Goal: Information Seeking & Learning: Learn about a topic

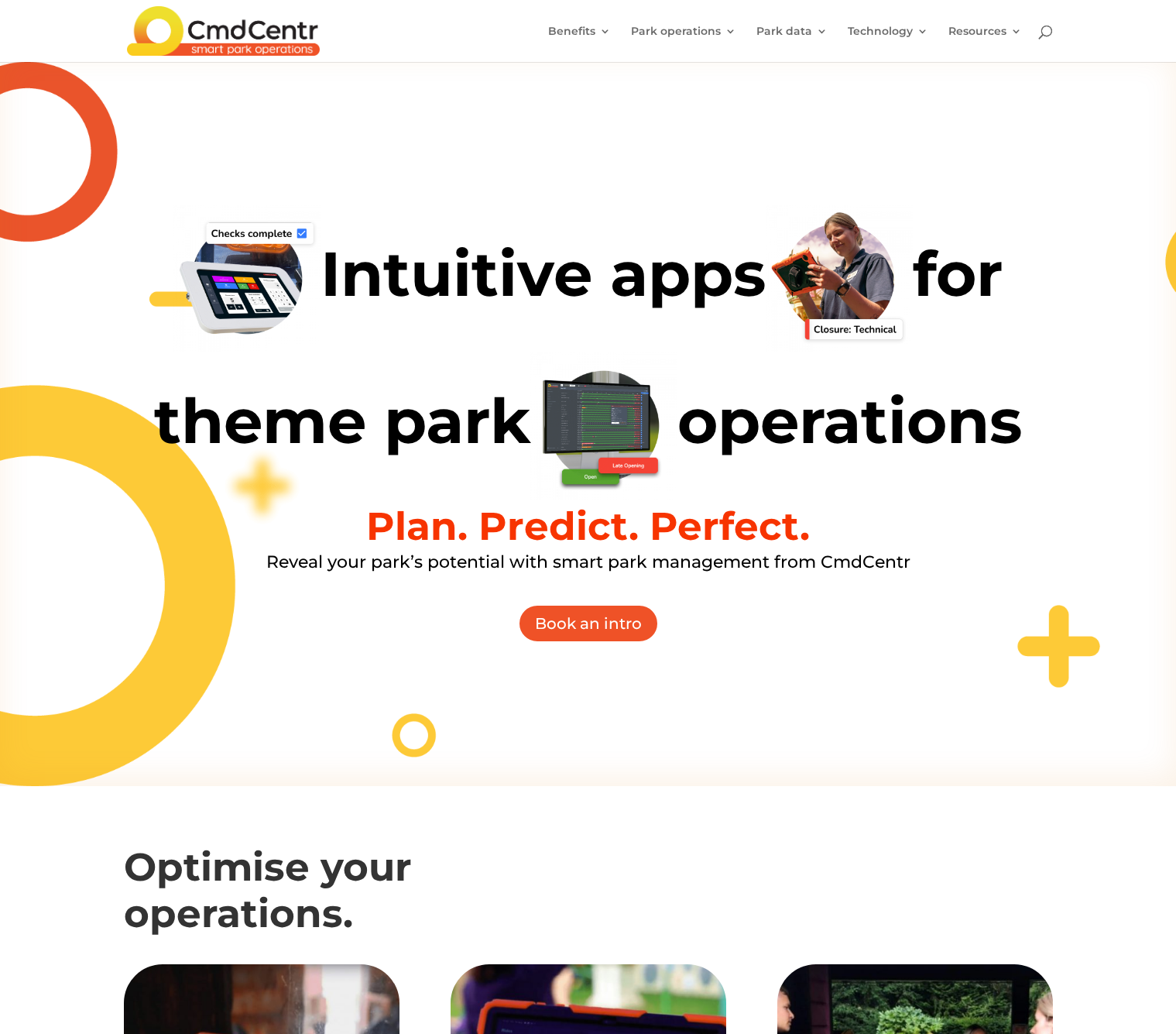
scroll to position [61, 0]
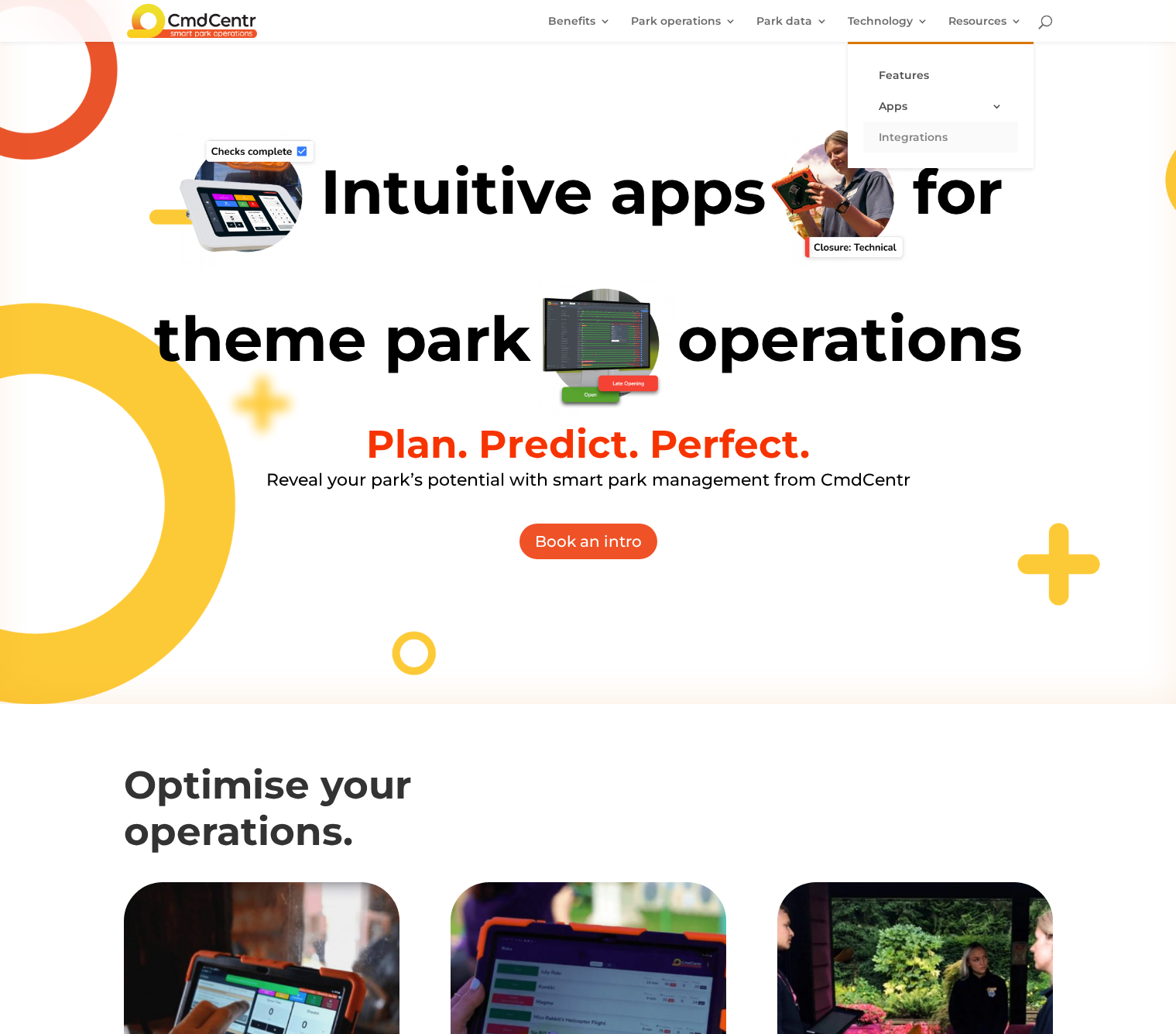
click at [907, 139] on link "Integrations" at bounding box center [941, 137] width 155 height 31
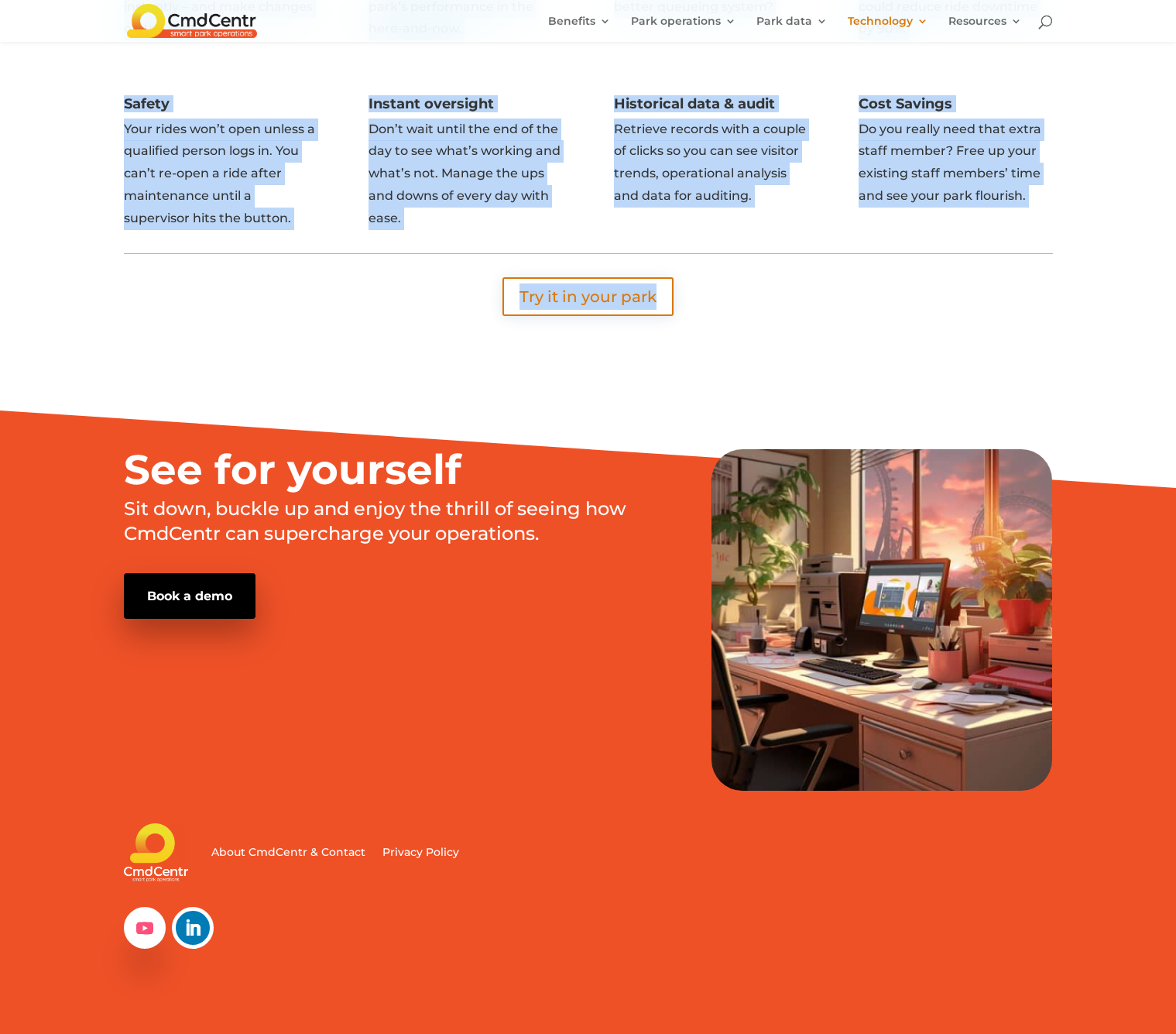
scroll to position [6182, 0]
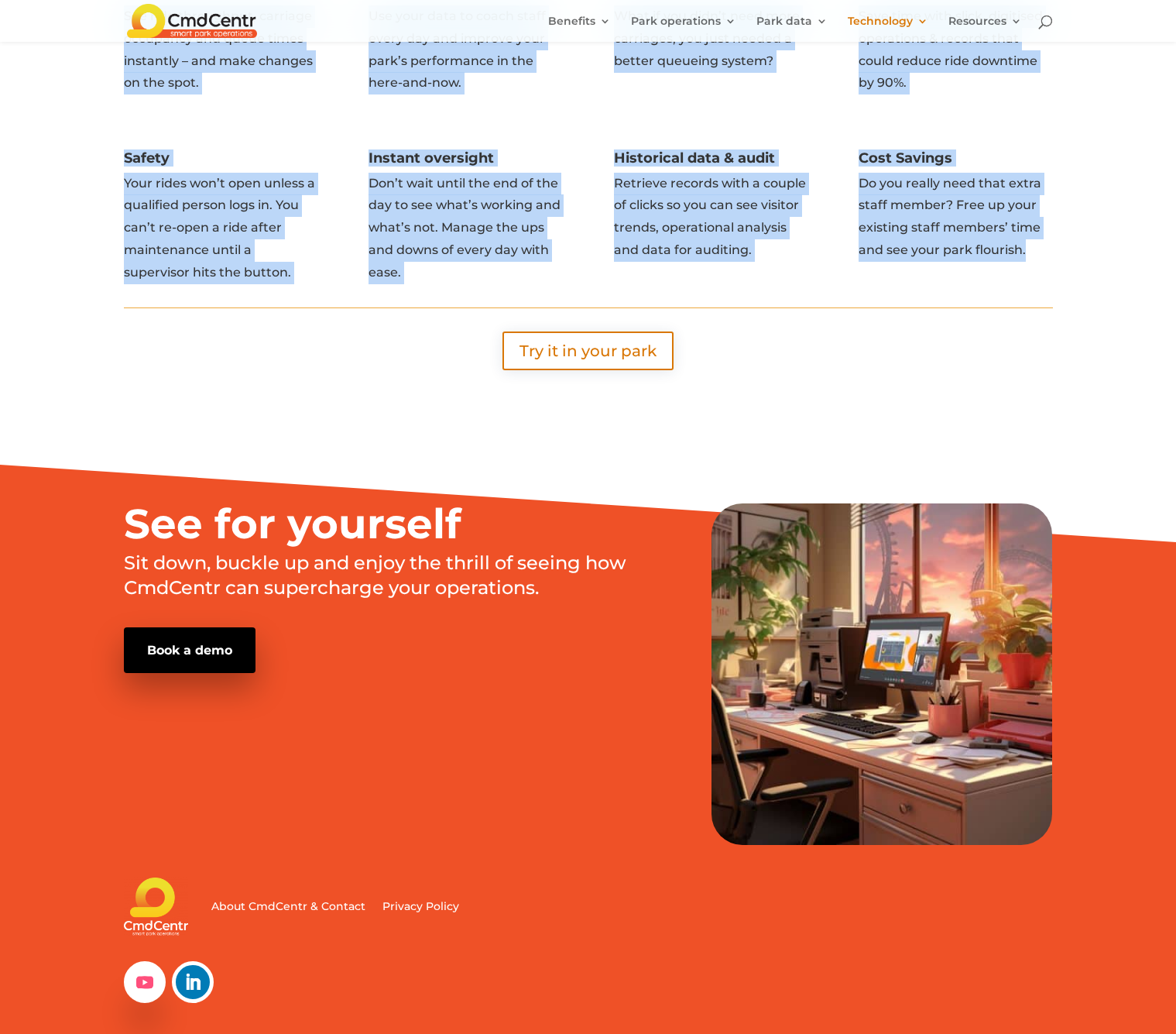
drag, startPoint x: 111, startPoint y: 132, endPoint x: 1047, endPoint y: 260, distance: 944.7
click at [1076, 225] on div "What stories could you re-write with your data? Insights See ride throughput, c…" at bounding box center [588, 134] width 1176 height 614
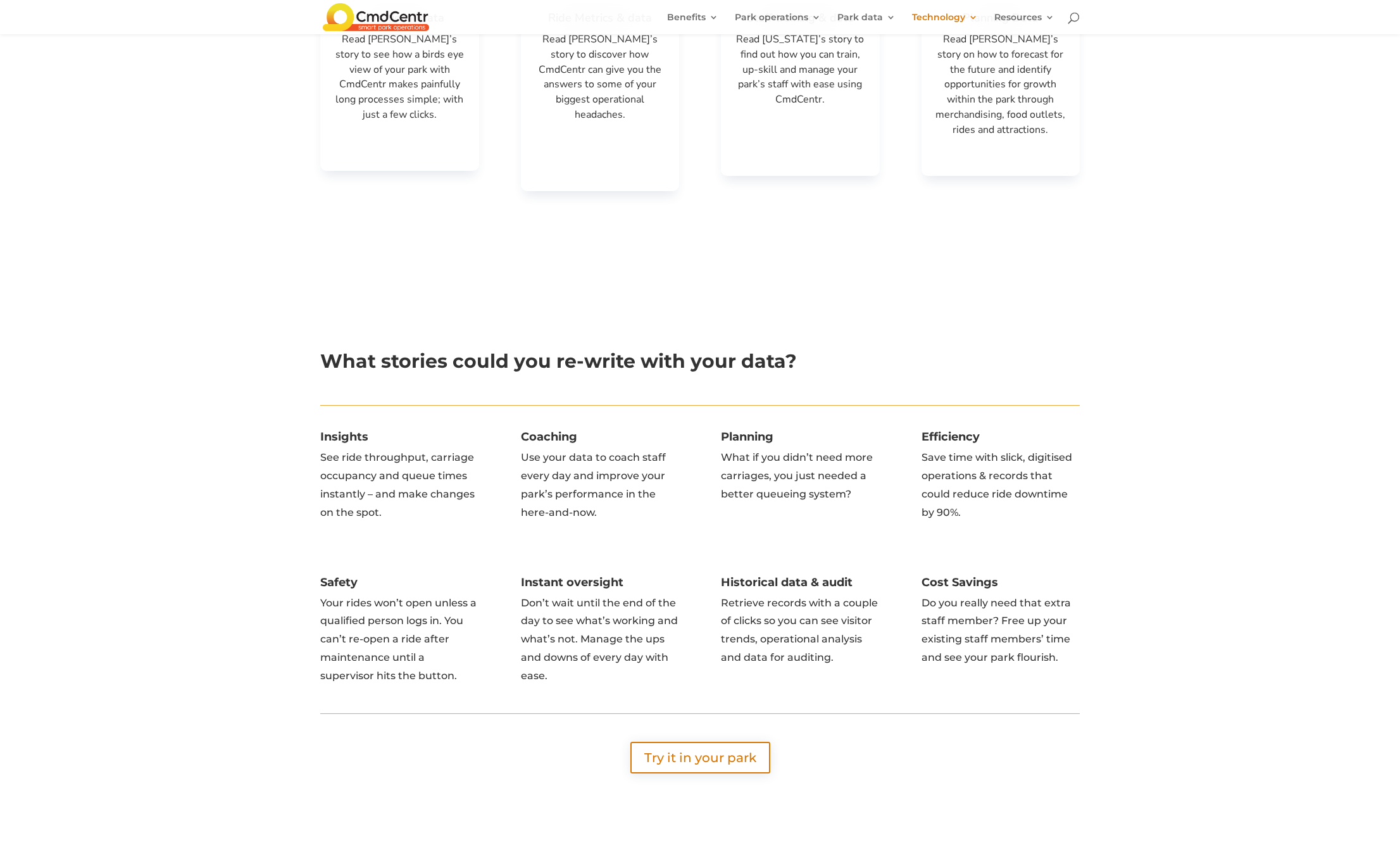
scroll to position [5115, 0]
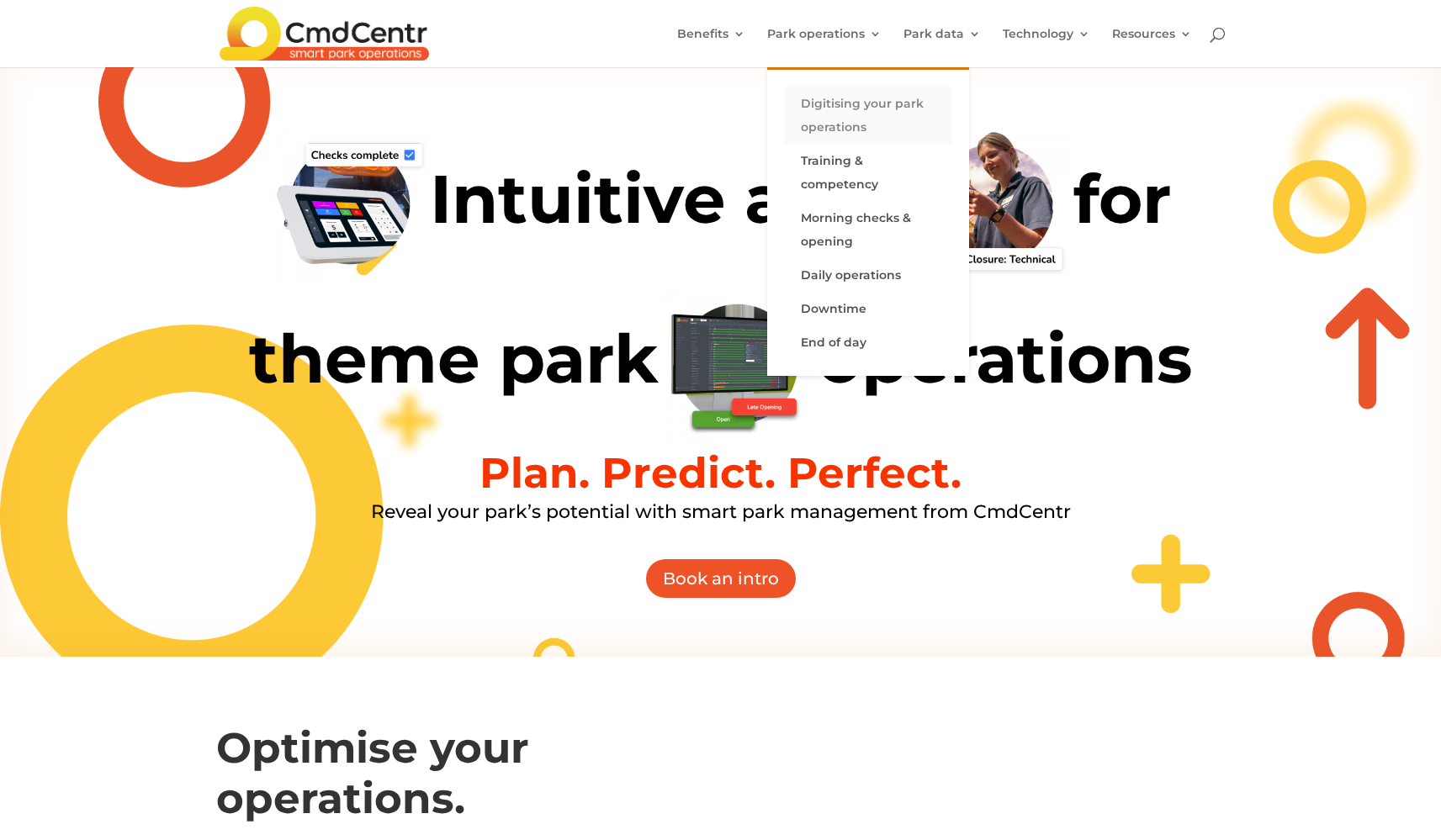
click at [832, 117] on link "Digitising your park operations" at bounding box center [868, 116] width 168 height 57
